Goal: Find specific page/section

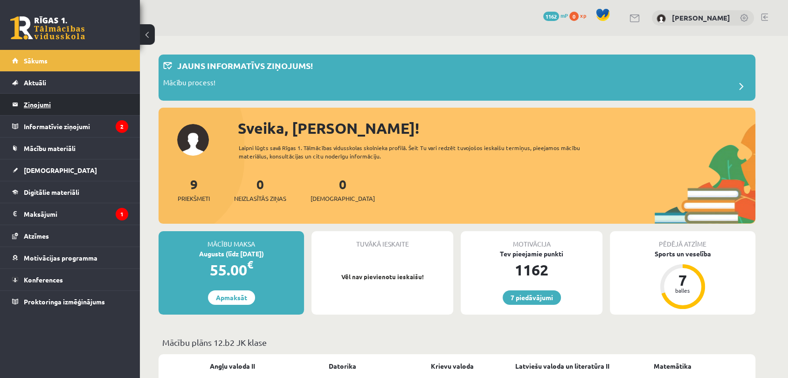
click at [113, 100] on legend "Ziņojumi 0" at bounding box center [76, 104] width 104 height 21
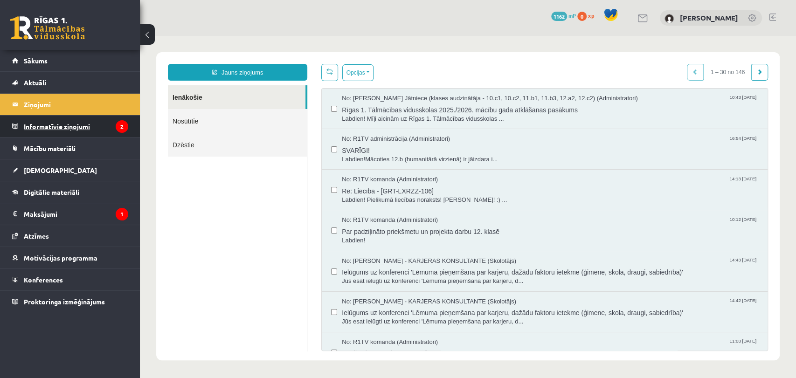
click at [90, 116] on legend "Informatīvie ziņojumi 2" at bounding box center [76, 126] width 104 height 21
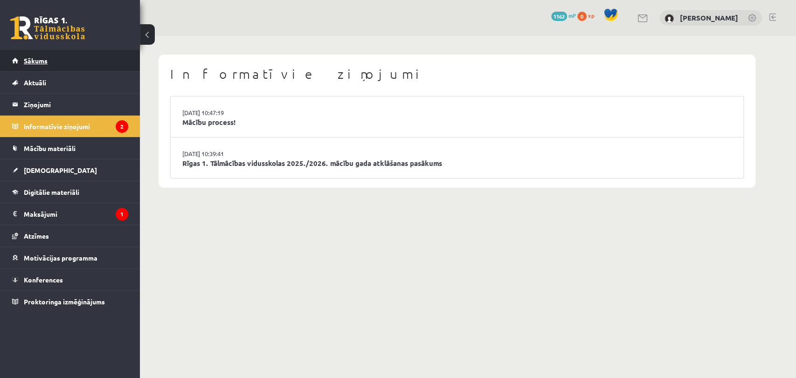
click at [89, 64] on link "Sākums" at bounding box center [70, 60] width 116 height 21
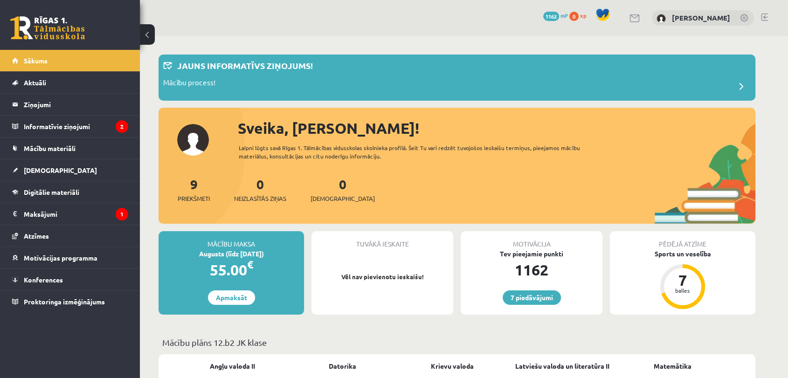
drag, startPoint x: 403, startPoint y: 153, endPoint x: 407, endPoint y: 161, distance: 8.8
click at [407, 161] on div "Sveika, Dana! Laipni lūgts savā Rīgas 1. Tālmācības vidusskolas skolnieka profi…" at bounding box center [457, 170] width 597 height 107
click at [260, 199] on span "Neizlasītās ziņas" at bounding box center [260, 198] width 52 height 9
